Goal: Information Seeking & Learning: Learn about a topic

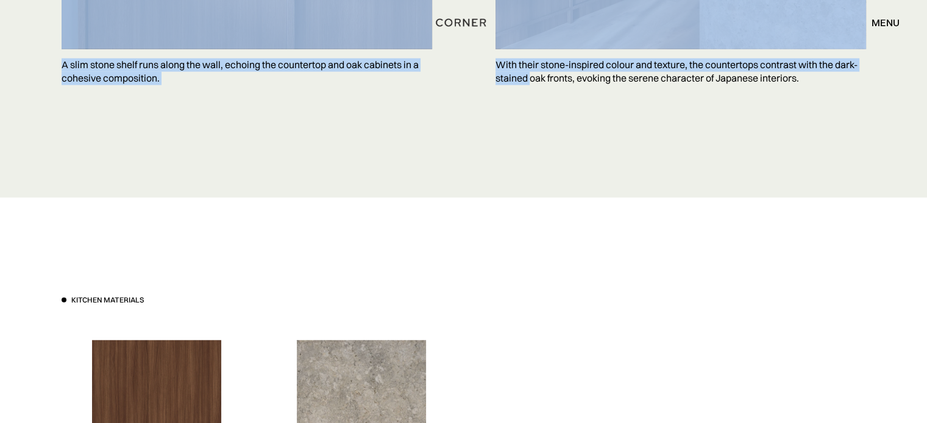
scroll to position [3224, 0]
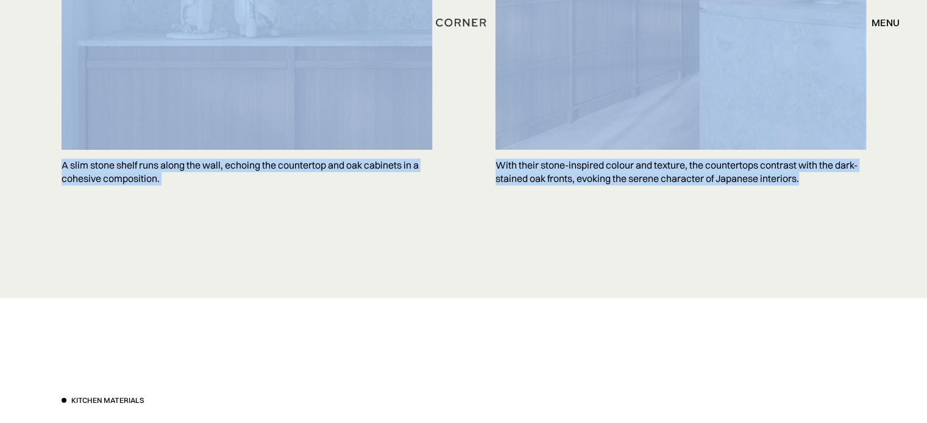
drag, startPoint x: 62, startPoint y: 158, endPoint x: 935, endPoint y: 180, distance: 873.4
copy body "Rooted in Japanese aesthetics, Kyoto balances function and beauty with its curv…"
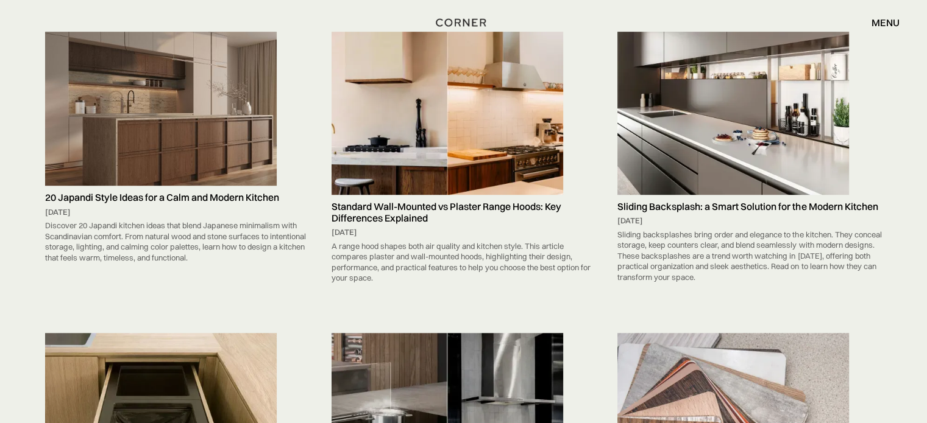
scroll to position [1072, 0]
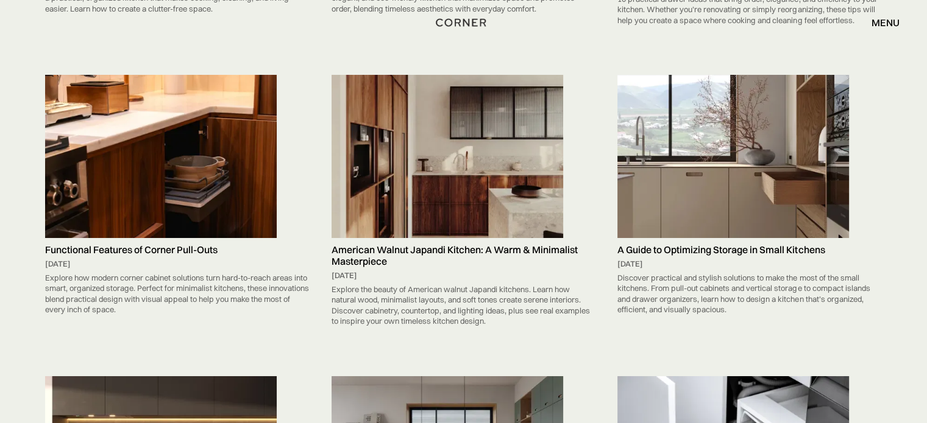
scroll to position [6062, 0]
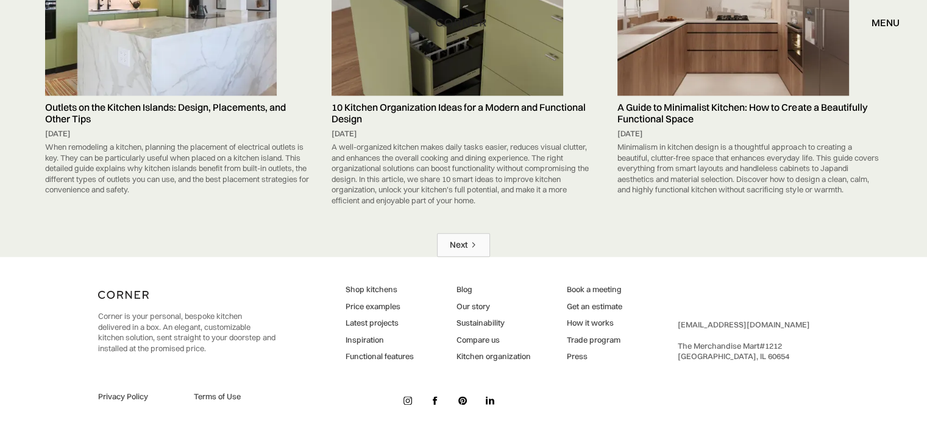
click at [462, 239] on div "Next" at bounding box center [459, 245] width 18 height 12
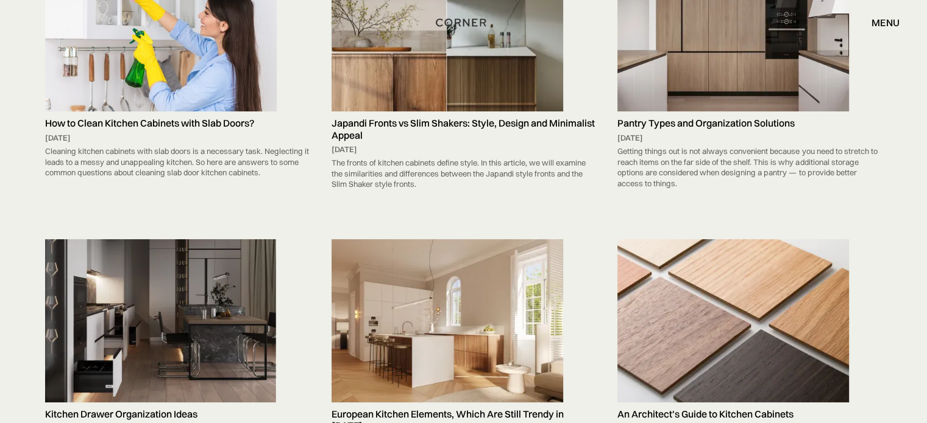
scroll to position [5191, 0]
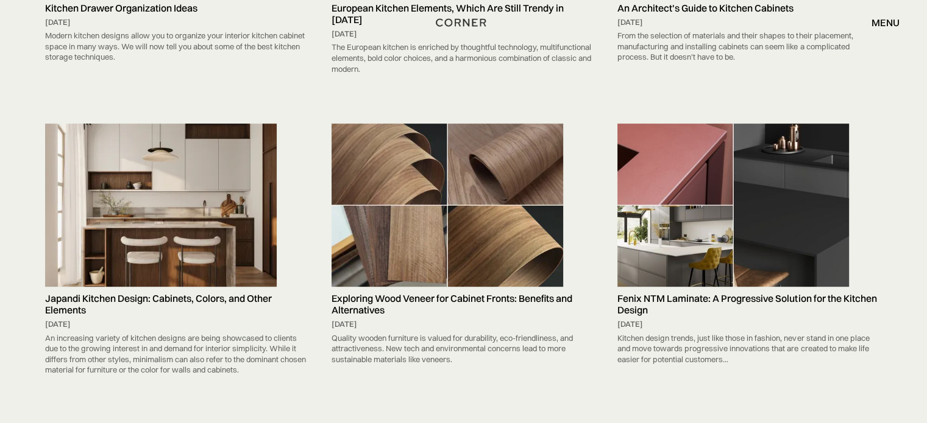
click at [442, 204] on img at bounding box center [447, 205] width 232 height 163
